Goal: Task Accomplishment & Management: Complete application form

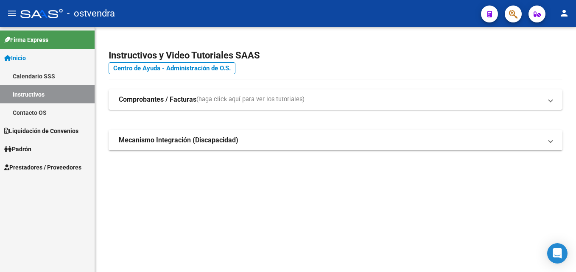
click at [35, 91] on link "Instructivos" at bounding box center [47, 94] width 95 height 18
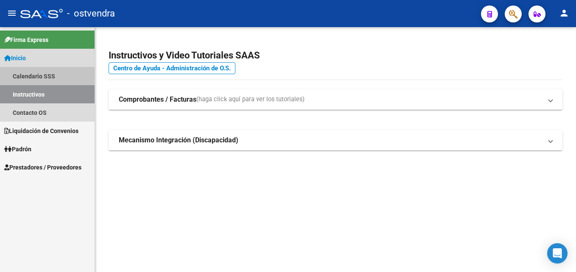
click at [36, 75] on link "Calendario SSS" at bounding box center [47, 76] width 95 height 18
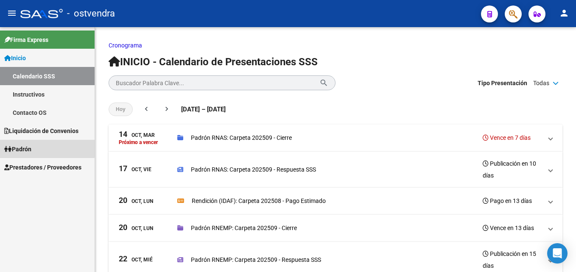
click at [17, 146] on span "Padrón" at bounding box center [17, 149] width 27 height 9
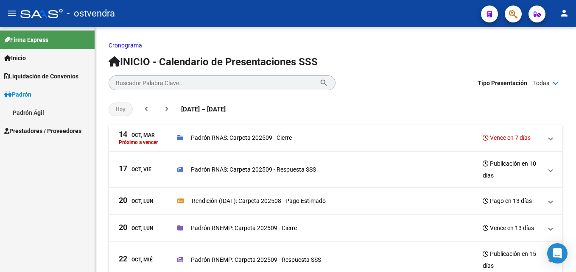
click at [42, 128] on span "Prestadores / Proveedores" at bounding box center [42, 130] width 77 height 9
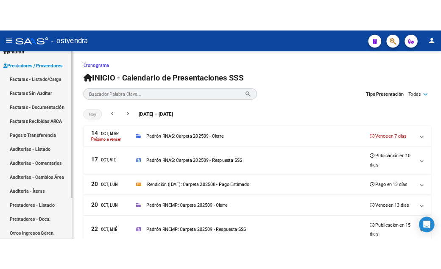
scroll to position [68, 0]
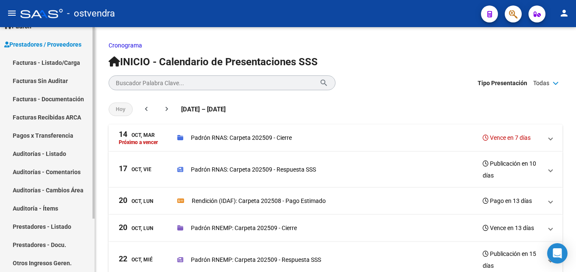
click at [51, 151] on link "Auditorías - Listado" at bounding box center [47, 154] width 95 height 18
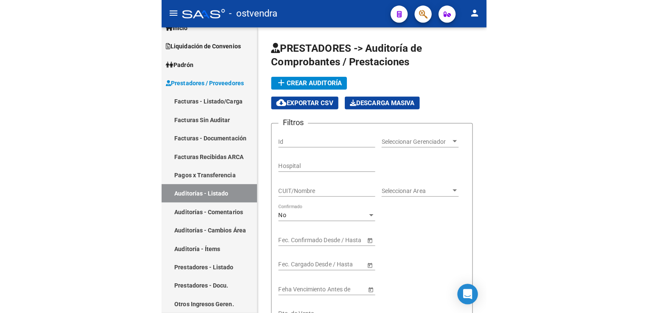
scroll to position [27, 0]
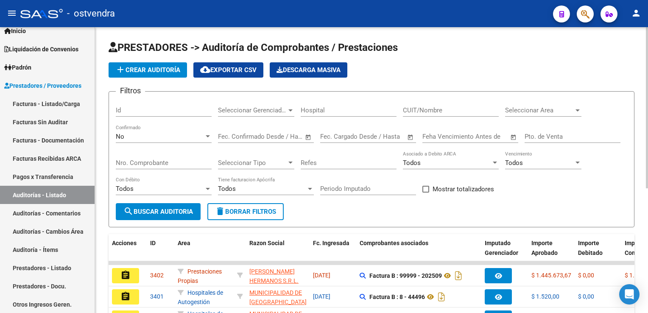
click at [467, 106] on input "CUIT/Nombre" at bounding box center [451, 110] width 96 height 8
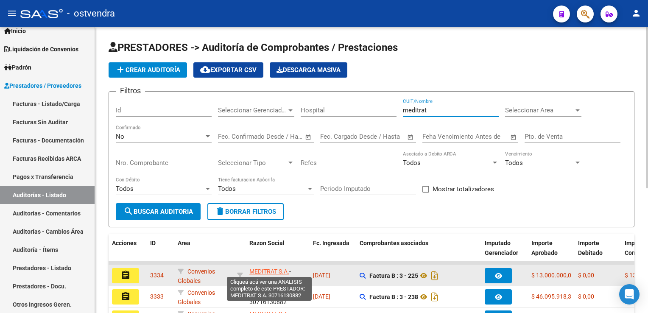
type input "meditrat"
click at [266, 268] on span "MEDITRAT S.A." at bounding box center [269, 271] width 40 height 7
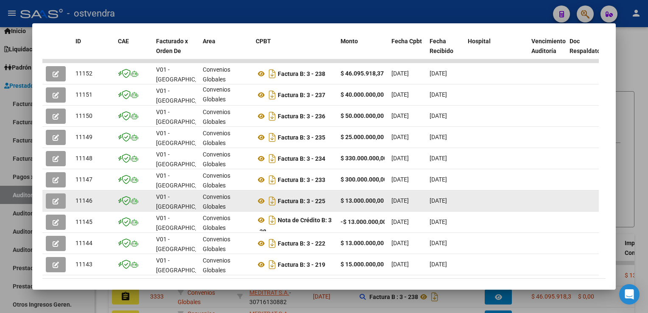
scroll to position [203, 0]
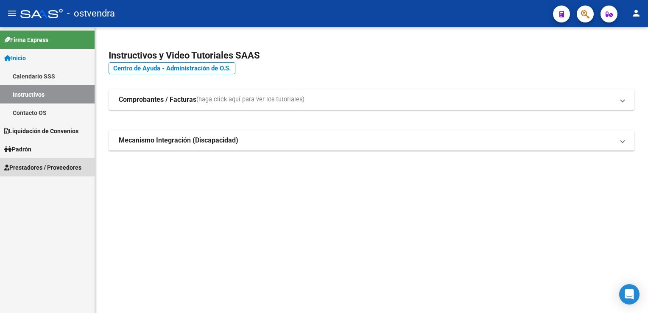
click at [34, 165] on span "Prestadores / Proveedores" at bounding box center [42, 167] width 77 height 9
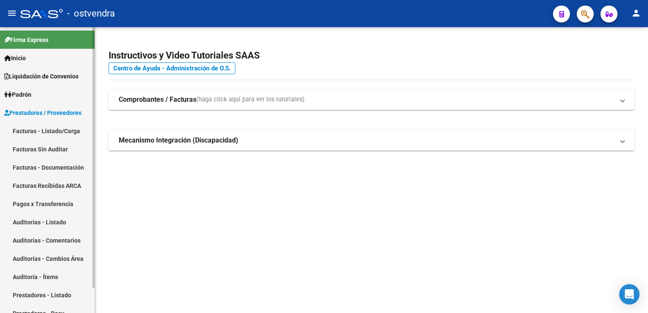
click at [53, 215] on link "Auditorías - Listado" at bounding box center [47, 222] width 95 height 18
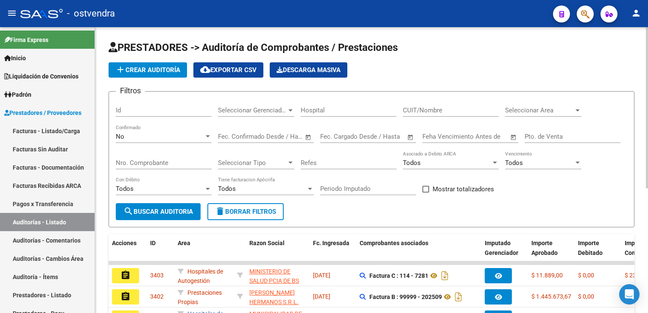
click at [434, 106] on input "CUIT/Nombre" at bounding box center [451, 110] width 96 height 8
type input "m"
type input "a"
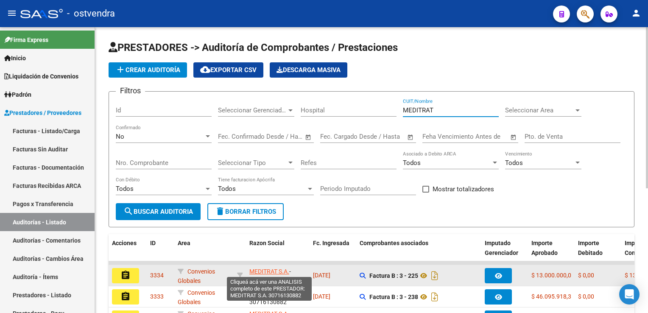
type input "MEDITRAT"
click at [280, 269] on span "MEDITRAT S.A." at bounding box center [269, 271] width 40 height 7
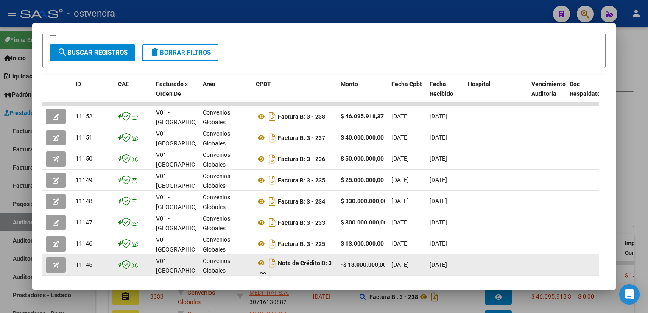
scroll to position [245, 0]
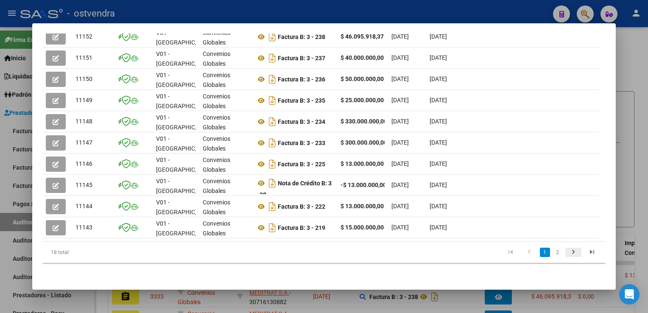
click at [568, 252] on icon "go to next page" at bounding box center [573, 253] width 11 height 10
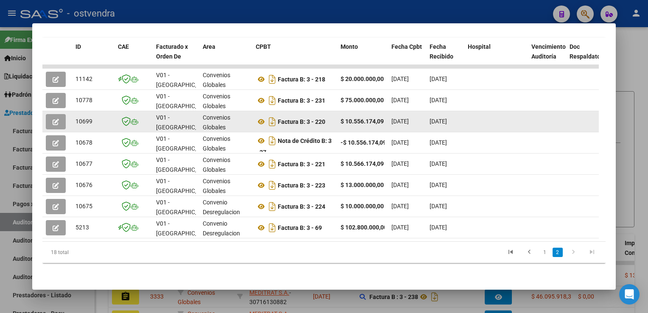
click at [59, 119] on icon "button" at bounding box center [56, 122] width 6 height 6
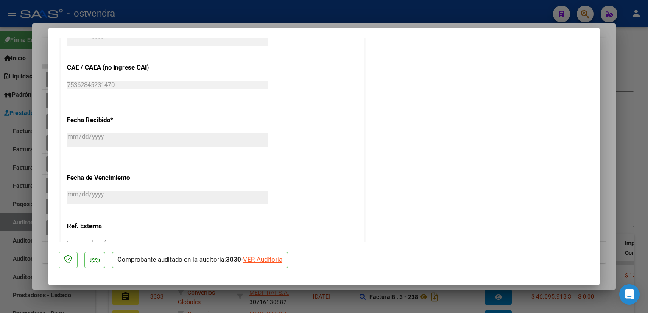
click at [267, 257] on div "VER Auditoría" at bounding box center [262, 260] width 39 height 10
type input "$ 0,00"
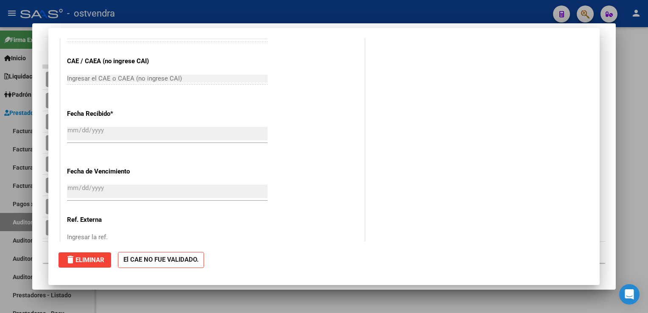
scroll to position [460, 0]
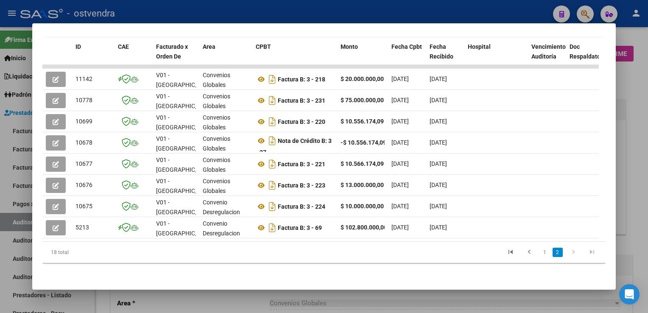
click at [644, 124] on div at bounding box center [324, 156] width 648 height 313
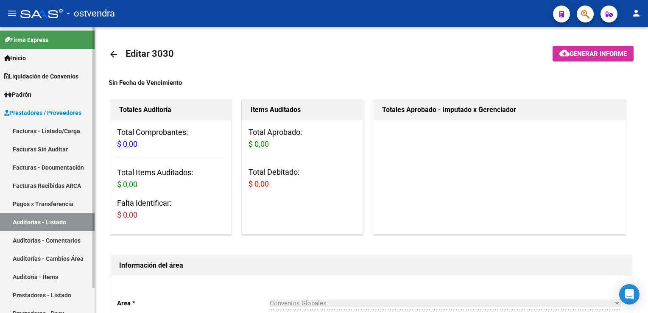
click at [68, 215] on link "Auditorías - Listado" at bounding box center [47, 222] width 95 height 18
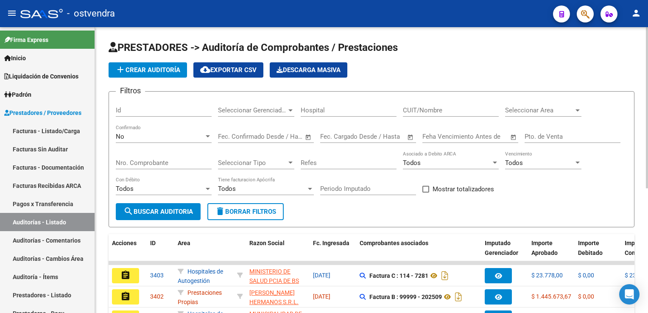
click at [444, 106] on div "CUIT/Nombre" at bounding box center [451, 107] width 96 height 18
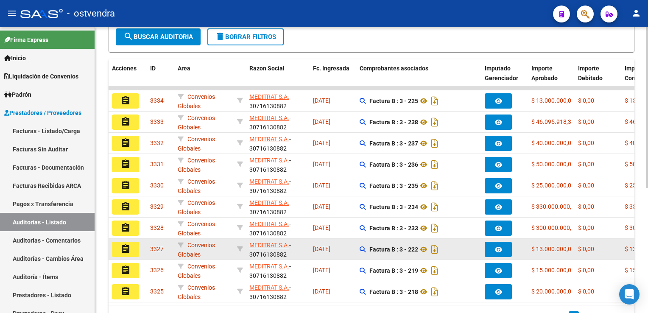
scroll to position [212, 0]
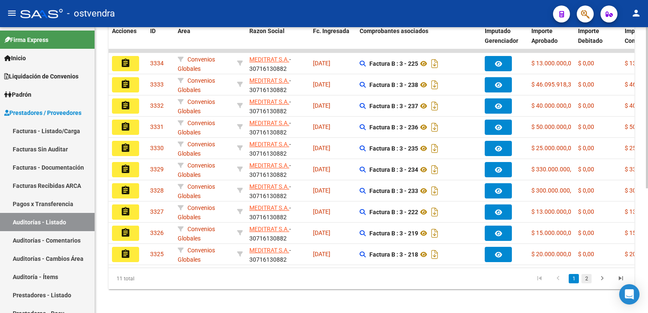
type input "MEDITRAT"
click at [586, 283] on link "2" at bounding box center [587, 278] width 10 height 9
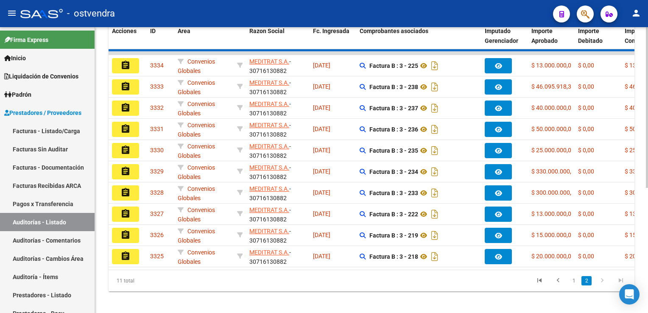
scroll to position [29, 0]
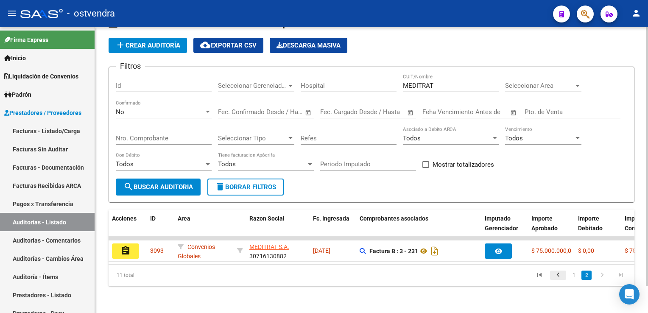
click at [563, 273] on icon "go to previous page" at bounding box center [558, 276] width 11 height 10
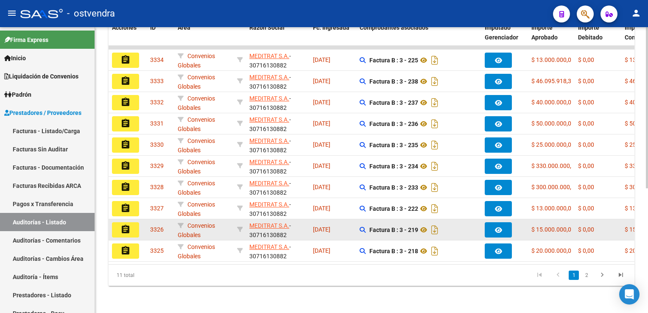
scroll to position [221, 0]
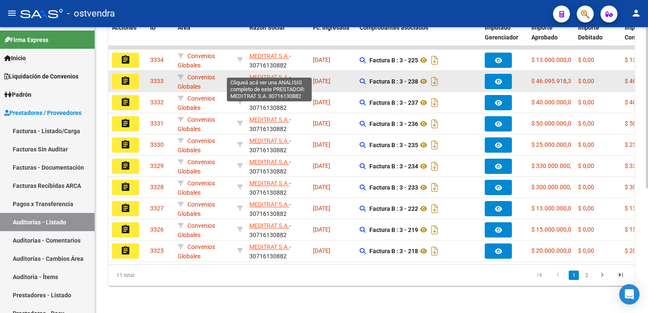
click at [267, 74] on span "MEDITRAT S.A." at bounding box center [269, 77] width 40 height 7
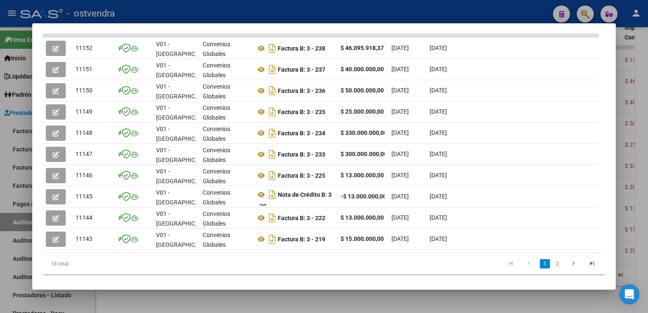
scroll to position [245, 0]
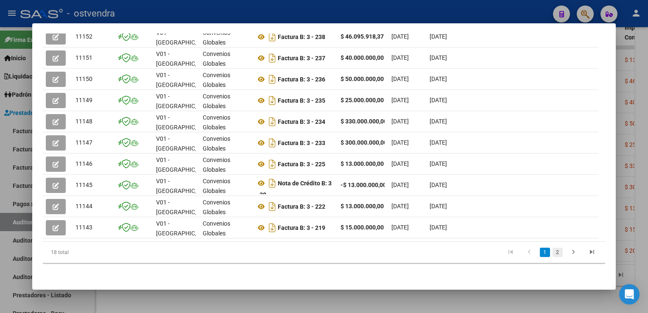
click at [553, 253] on link "2" at bounding box center [558, 252] width 10 height 9
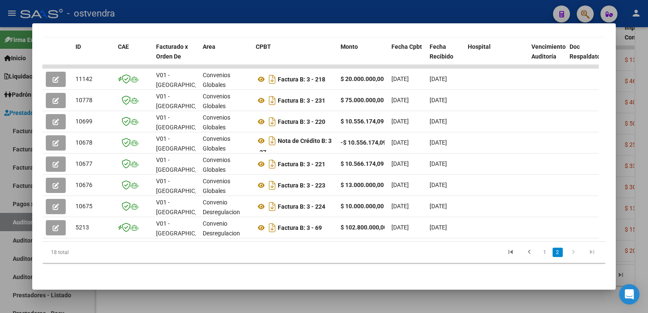
scroll to position [203, 0]
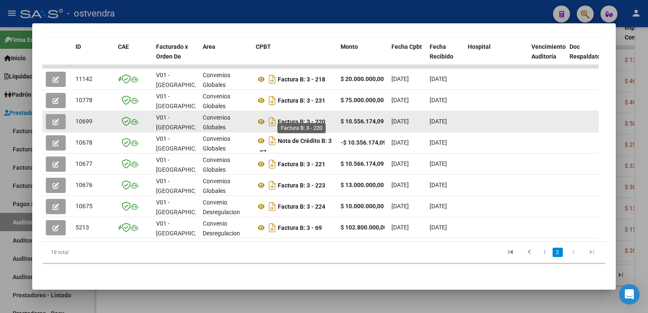
click at [280, 118] on strong "Factura B: 3 - 220" at bounding box center [302, 121] width 48 height 7
click at [61, 114] on button "button" at bounding box center [56, 121] width 20 height 15
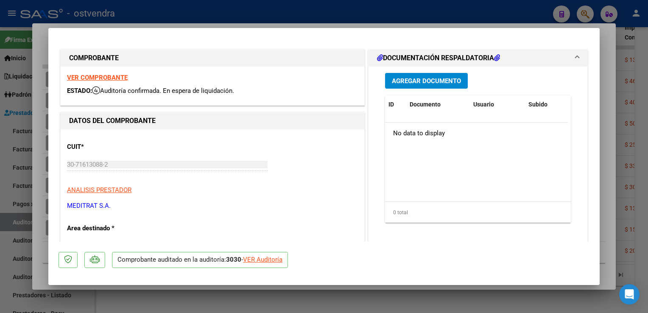
click at [282, 260] on div "VER Auditoría" at bounding box center [262, 260] width 39 height 10
type input "$ 0,00"
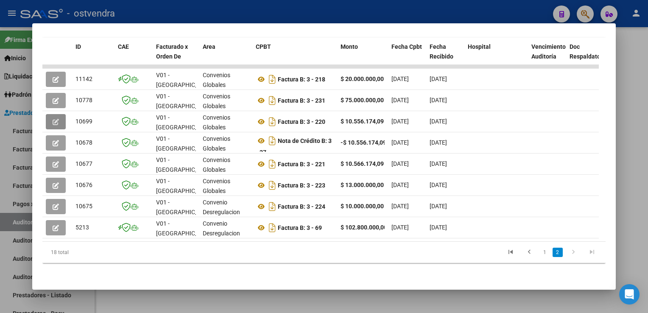
click at [282, 260] on div "18 total 1 2" at bounding box center [323, 252] width 563 height 21
click at [634, 122] on div at bounding box center [324, 156] width 648 height 313
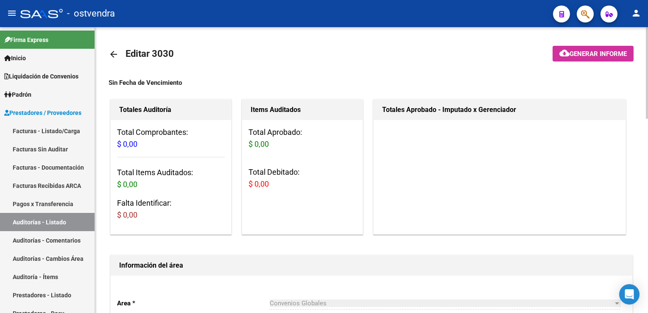
click at [151, 51] on span "Editar 3030" at bounding box center [150, 53] width 48 height 11
click at [115, 53] on mat-icon "arrow_back" at bounding box center [114, 54] width 10 height 10
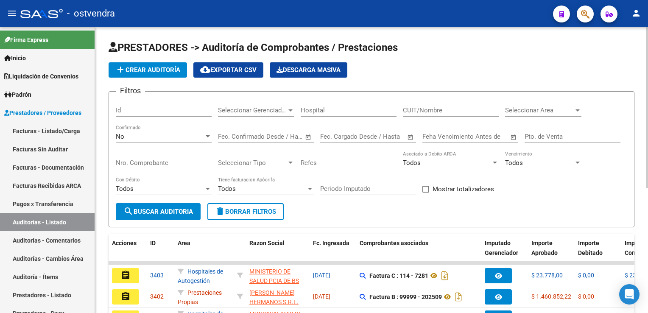
click at [436, 108] on input "CUIT/Nombre" at bounding box center [451, 110] width 96 height 8
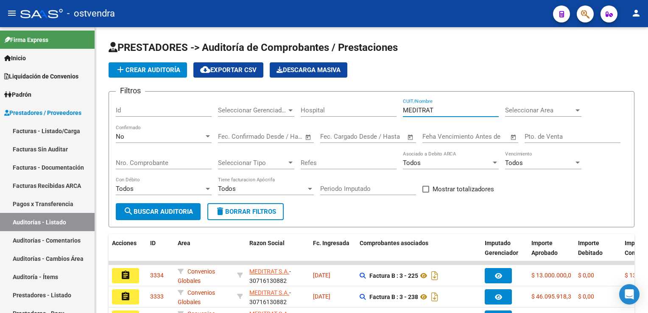
type input "MEDITRAT"
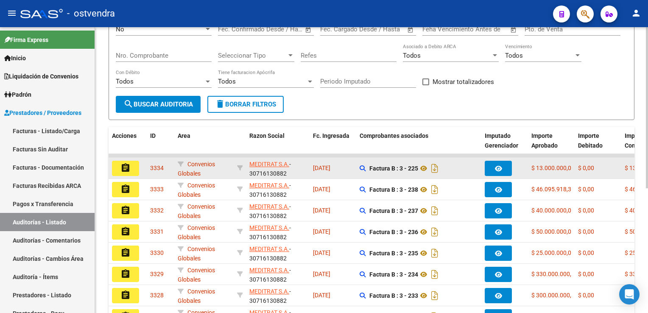
scroll to position [170, 0]
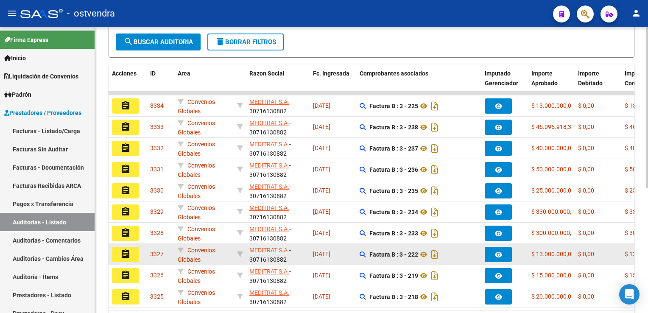
click at [127, 257] on mat-icon "assignment" at bounding box center [125, 254] width 10 height 10
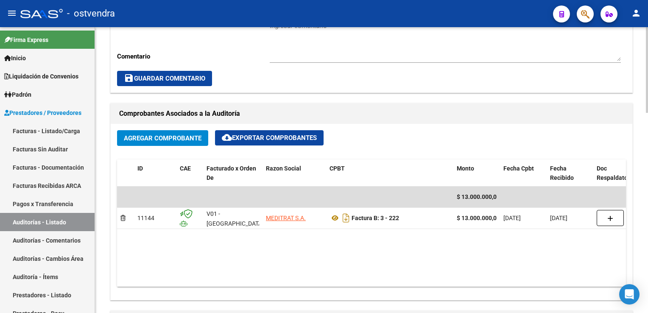
scroll to position [339, 0]
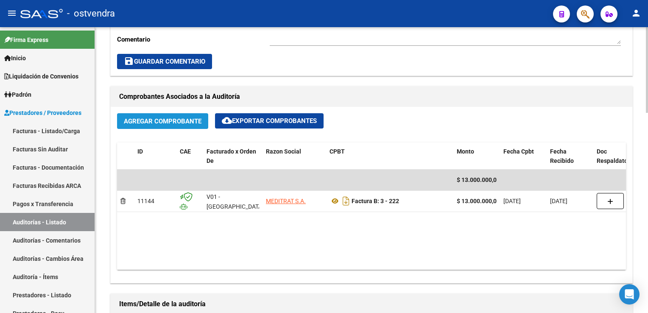
click at [161, 123] on span "Agregar Comprobante" at bounding box center [163, 121] width 78 height 8
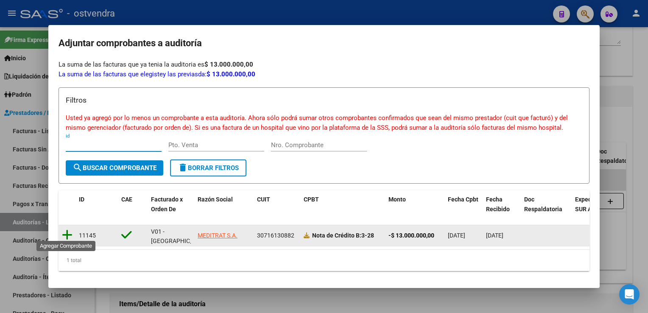
click at [70, 230] on icon at bounding box center [67, 235] width 11 height 12
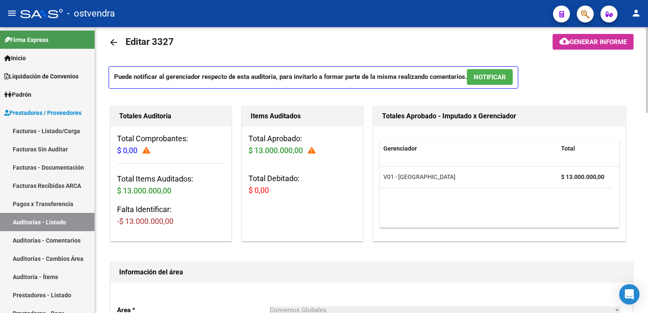
scroll to position [0, 0]
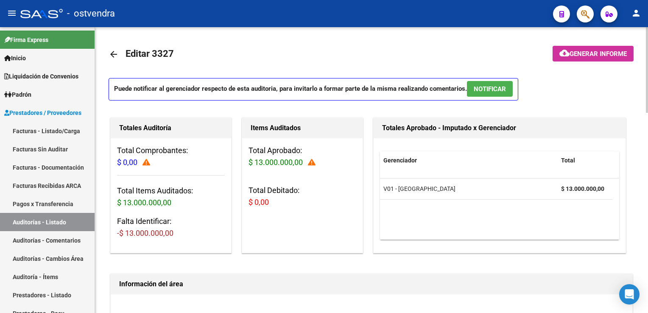
click at [114, 51] on mat-icon "arrow_back" at bounding box center [114, 54] width 10 height 10
